Goal: Task Accomplishment & Management: Complete application form

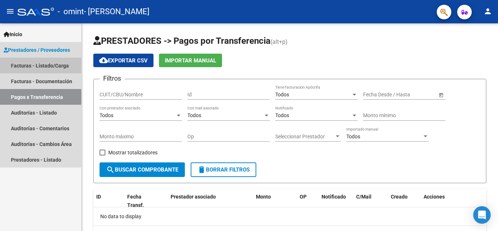
click at [45, 61] on link "Facturas - Listado/Carga" at bounding box center [40, 66] width 81 height 16
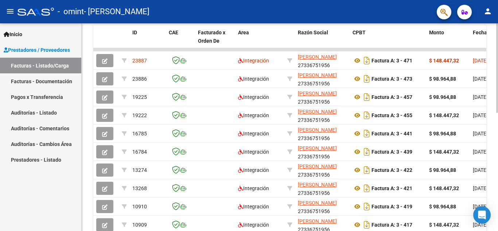
scroll to position [221, 0]
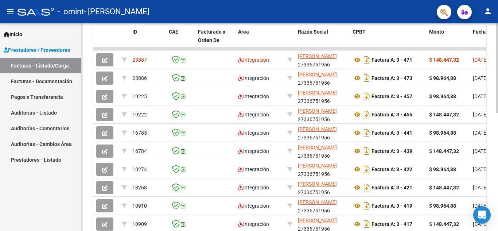
click at [498, 163] on div at bounding box center [497, 165] width 2 height 89
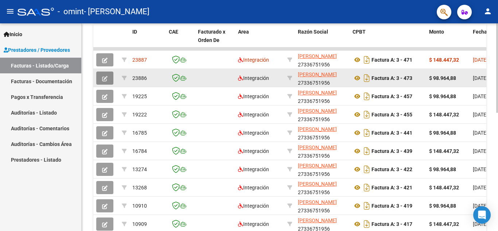
click at [105, 78] on icon "button" at bounding box center [104, 78] width 5 height 5
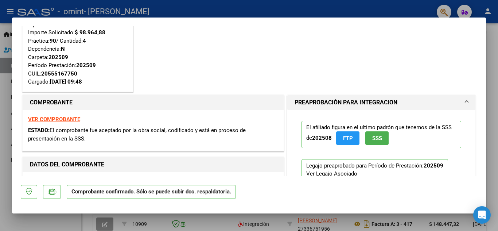
scroll to position [37, 0]
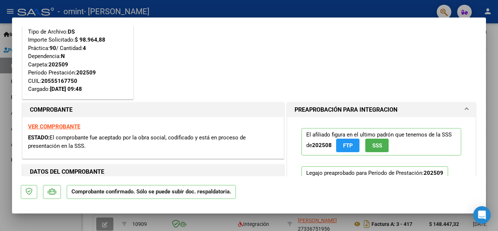
type input "$ 0,00"
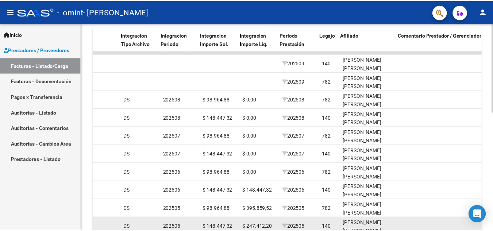
scroll to position [0, 769]
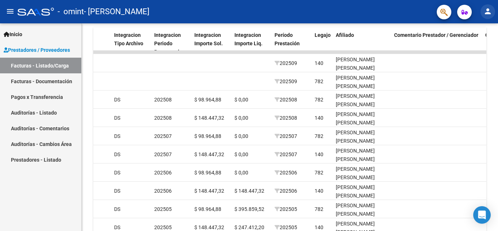
click at [487, 7] on mat-icon "person" at bounding box center [488, 11] width 9 height 9
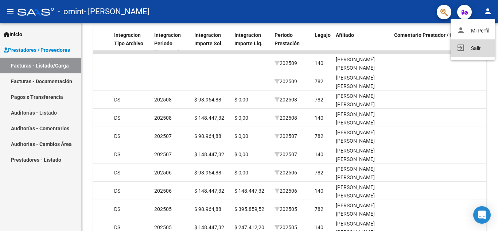
click at [470, 52] on button "exit_to_app Salir" at bounding box center [473, 48] width 44 height 18
